Goal: Information Seeking & Learning: Understand process/instructions

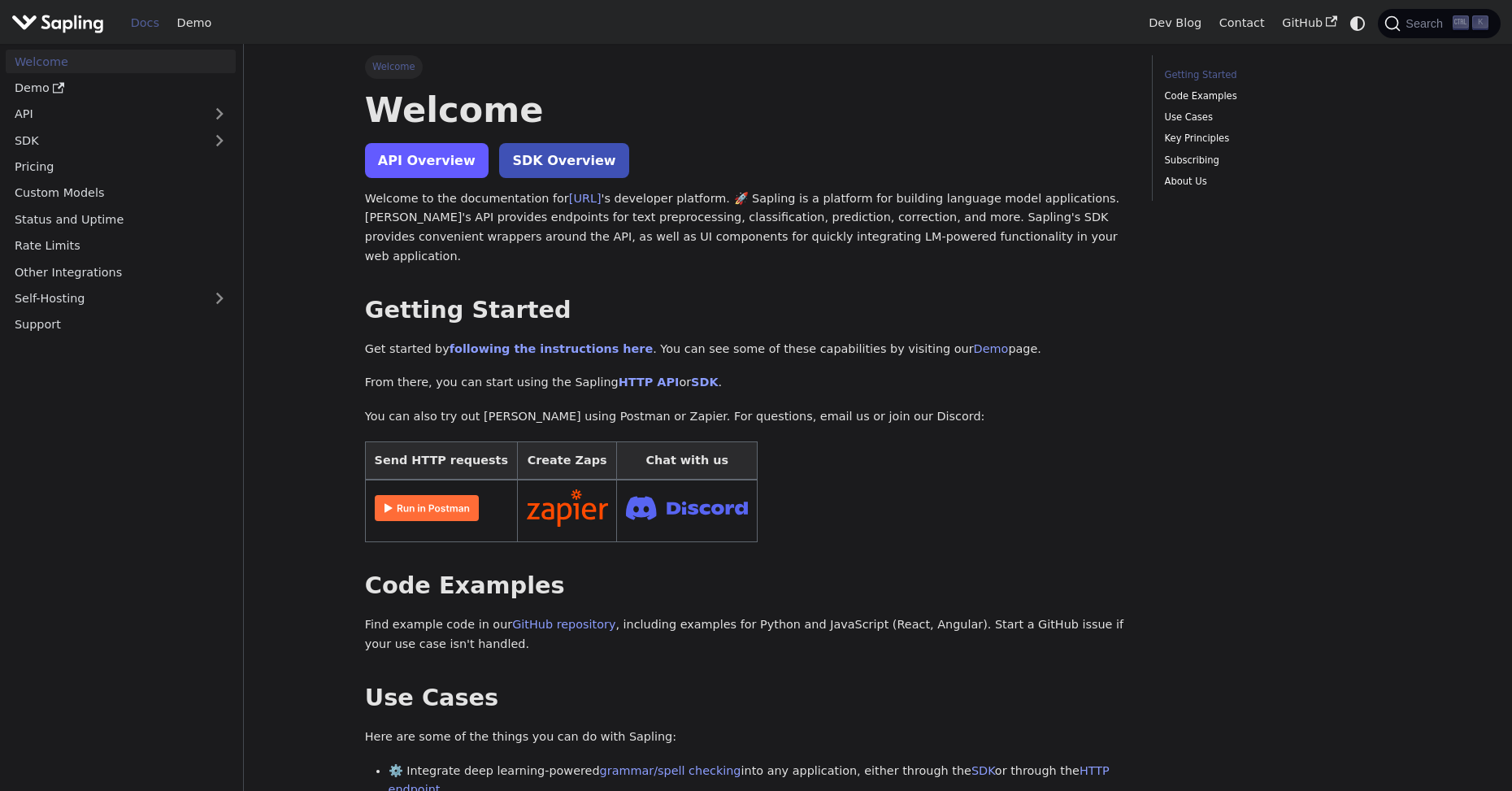
click at [444, 168] on link "API Overview" at bounding box center [427, 160] width 124 height 35
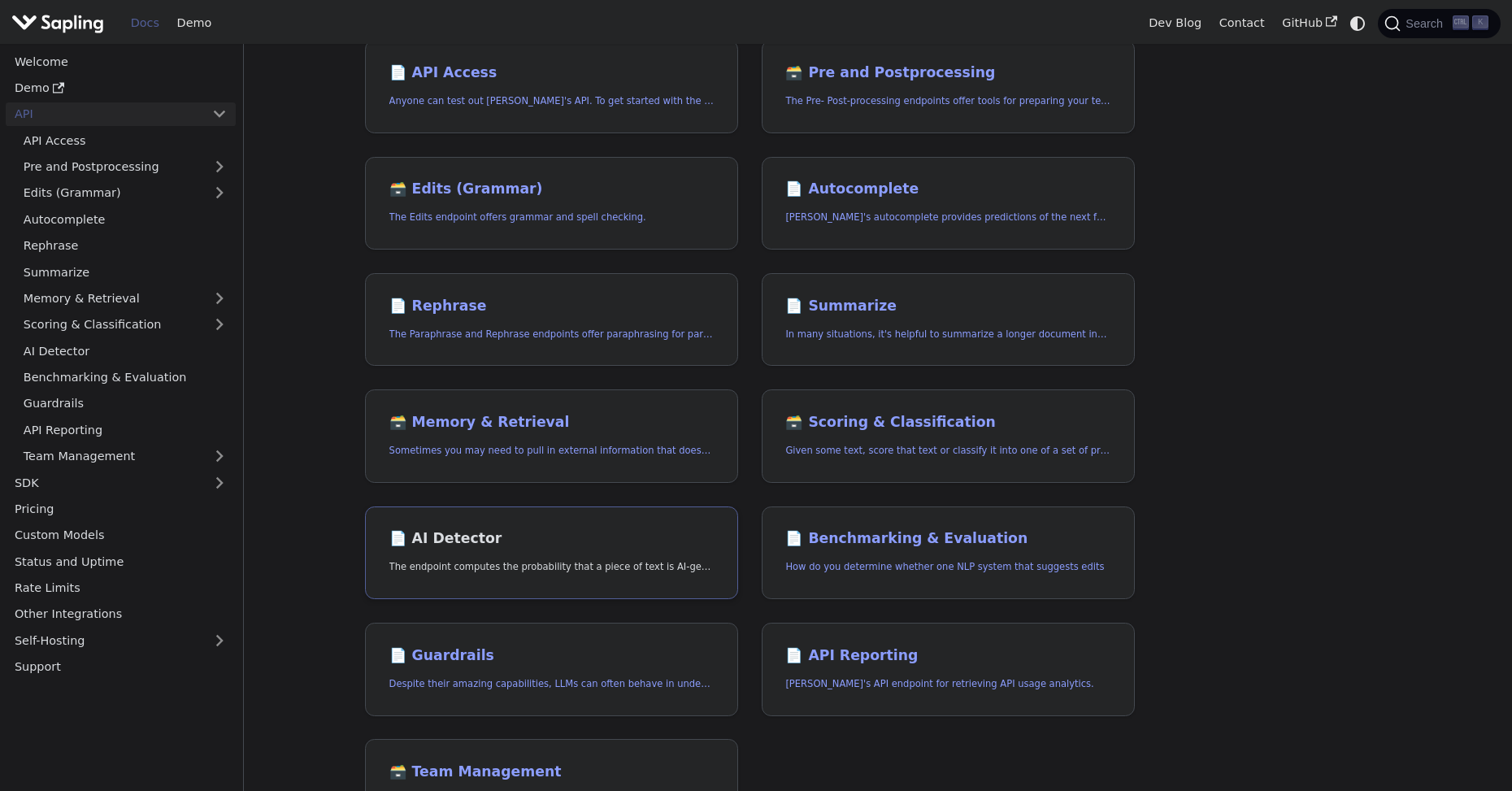
scroll to position [163, 0]
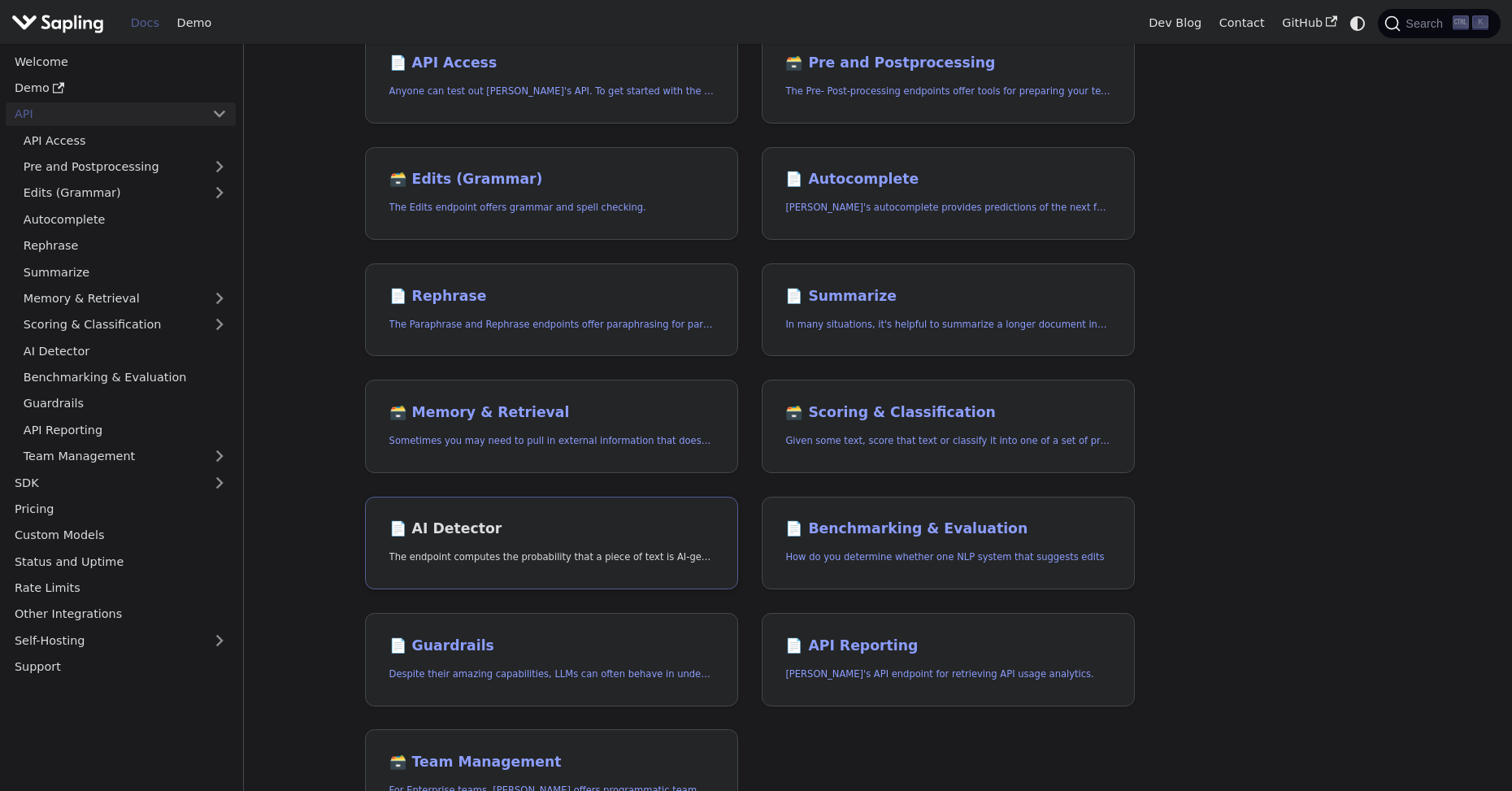
click at [609, 529] on h2 "📄️ AI Detector" at bounding box center [551, 529] width 324 height 18
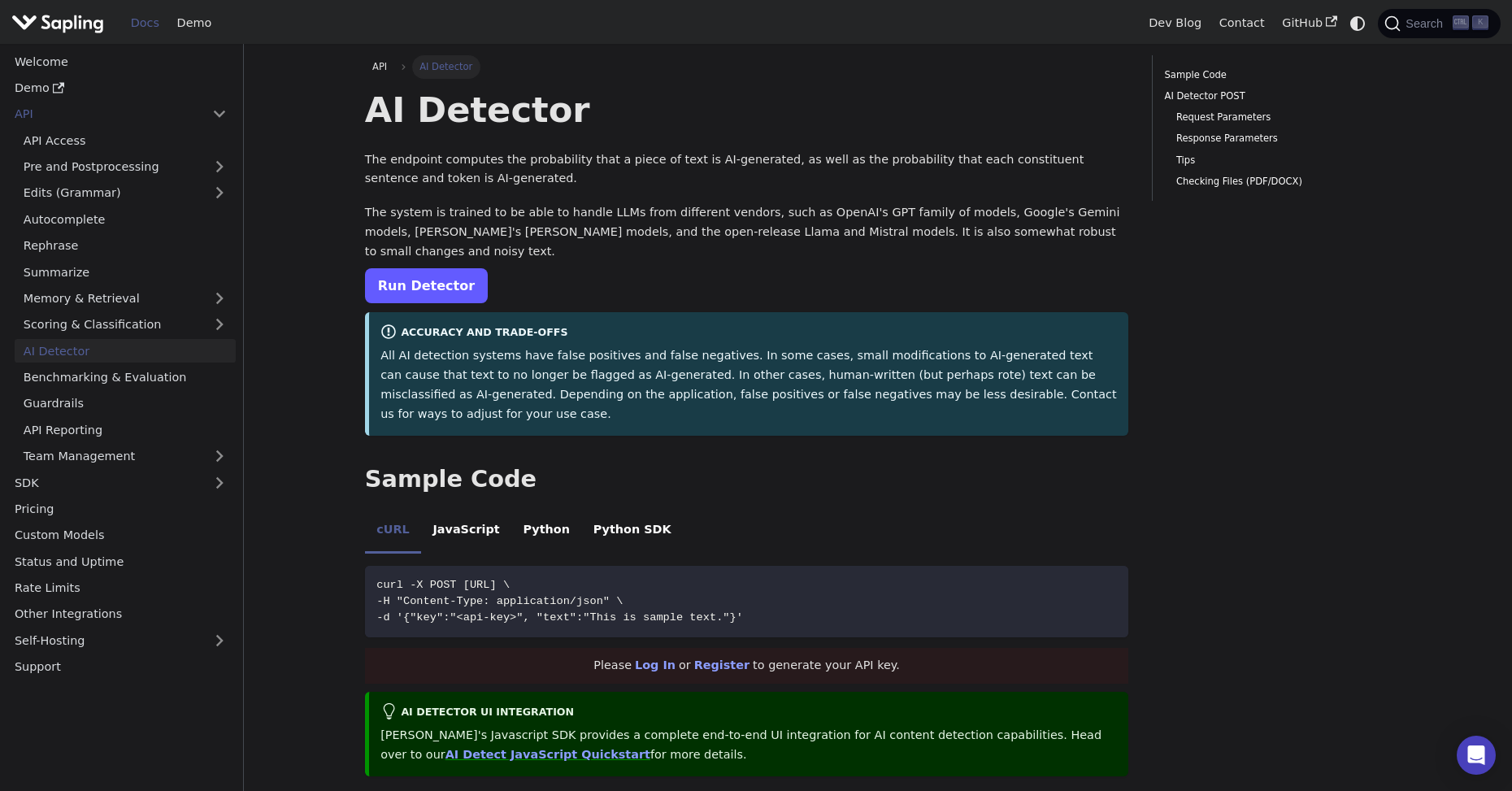
click at [436, 268] on link "Run Detector" at bounding box center [426, 285] width 123 height 35
